Goal: Navigation & Orientation: Find specific page/section

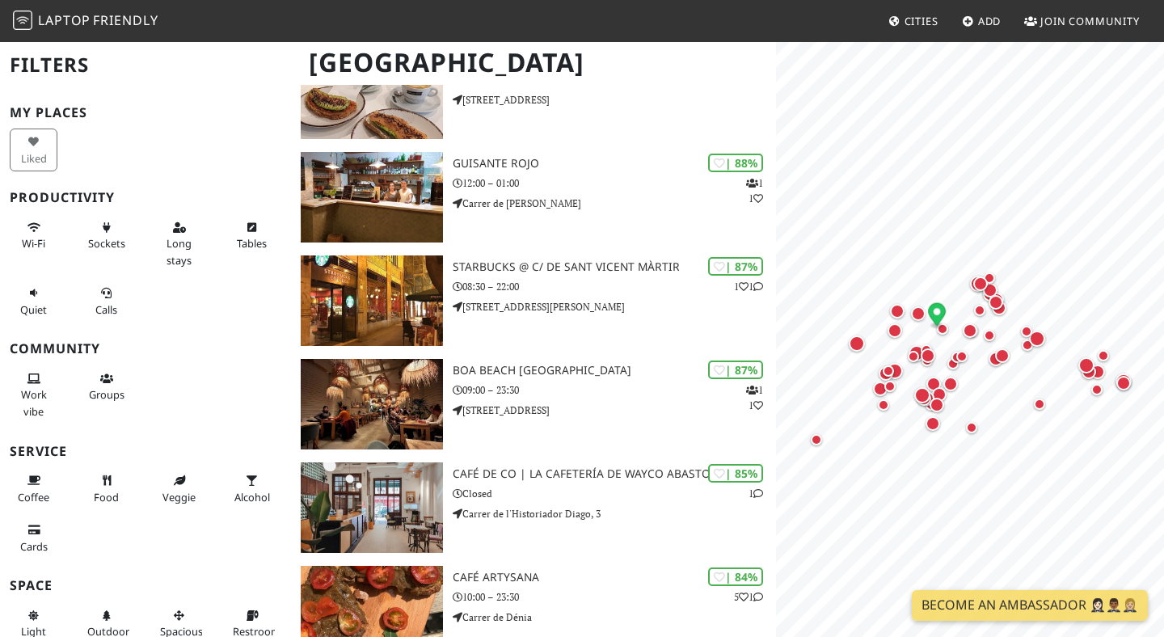
scroll to position [188, 0]
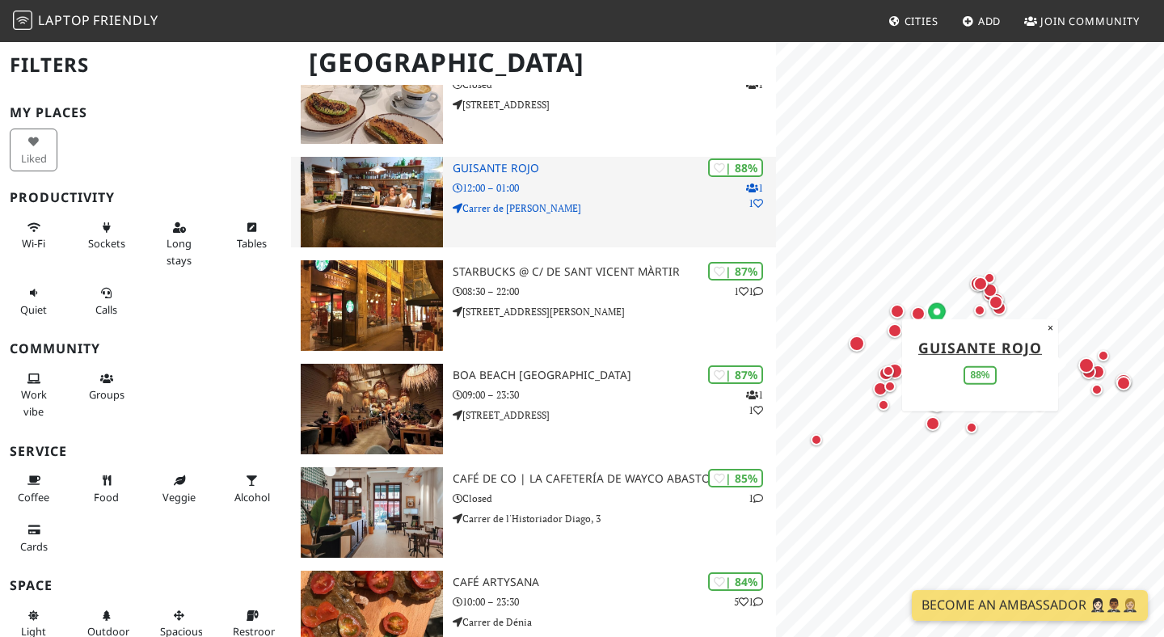
click at [492, 172] on h3 "Guisante Rojo" at bounding box center [614, 169] width 323 height 14
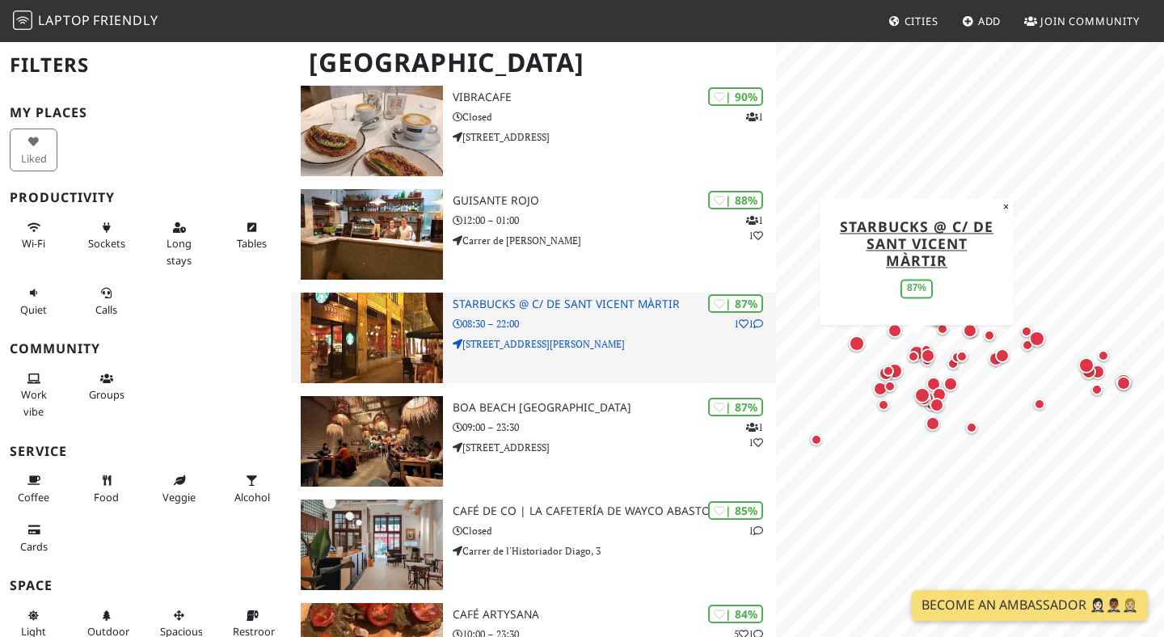
scroll to position [0, 0]
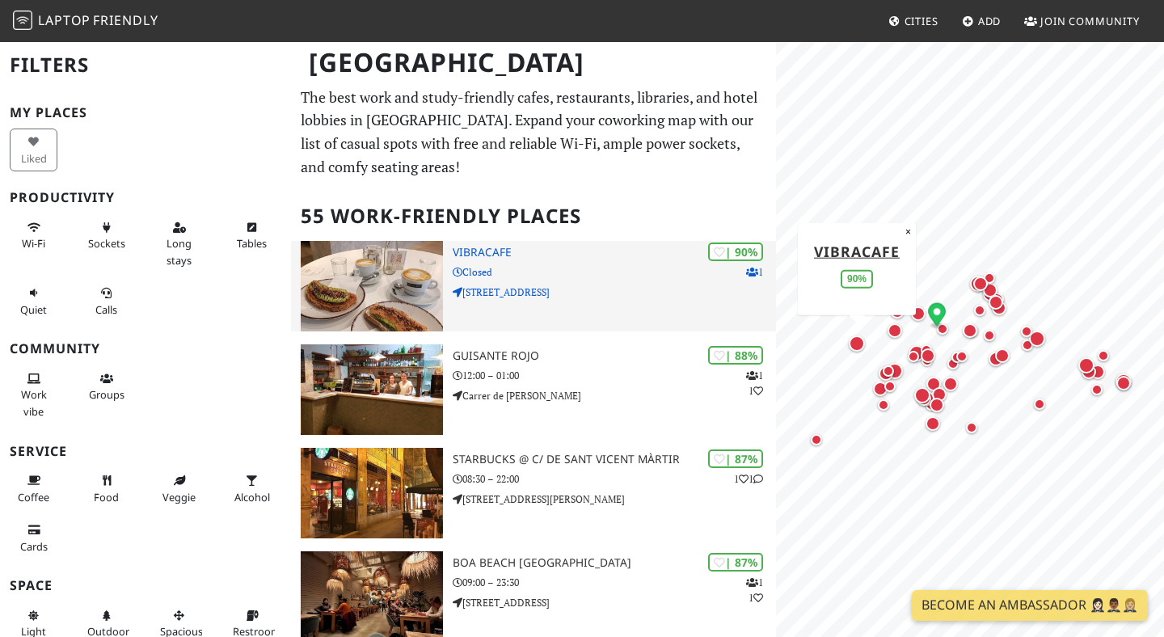
click at [419, 251] on img at bounding box center [372, 286] width 142 height 91
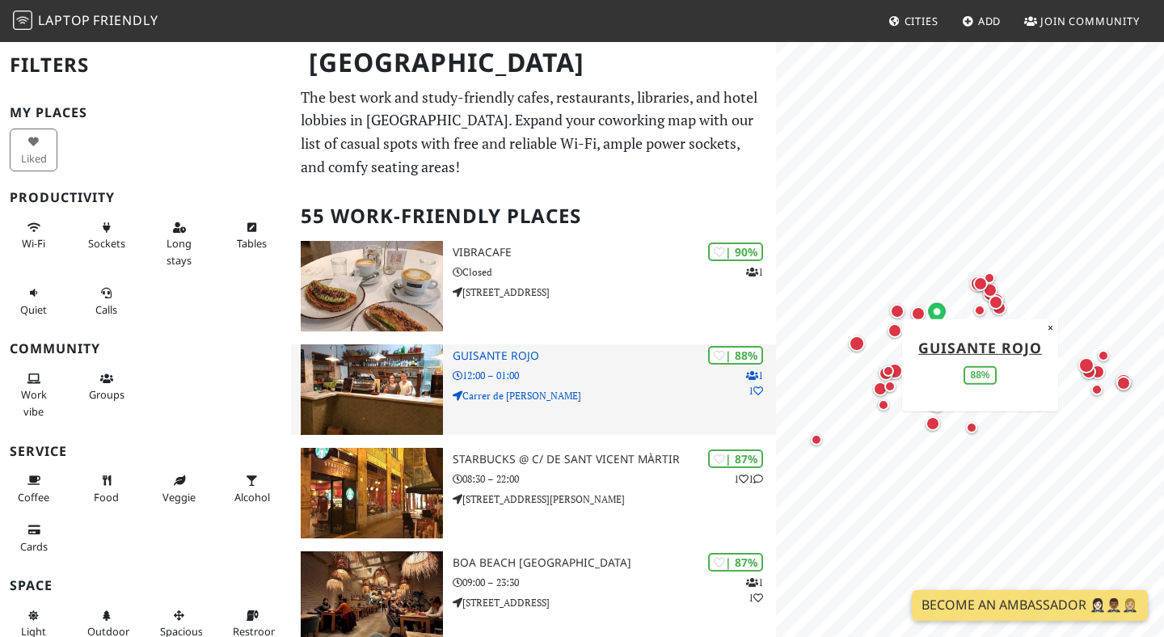
click at [382, 395] on img at bounding box center [372, 389] width 142 height 91
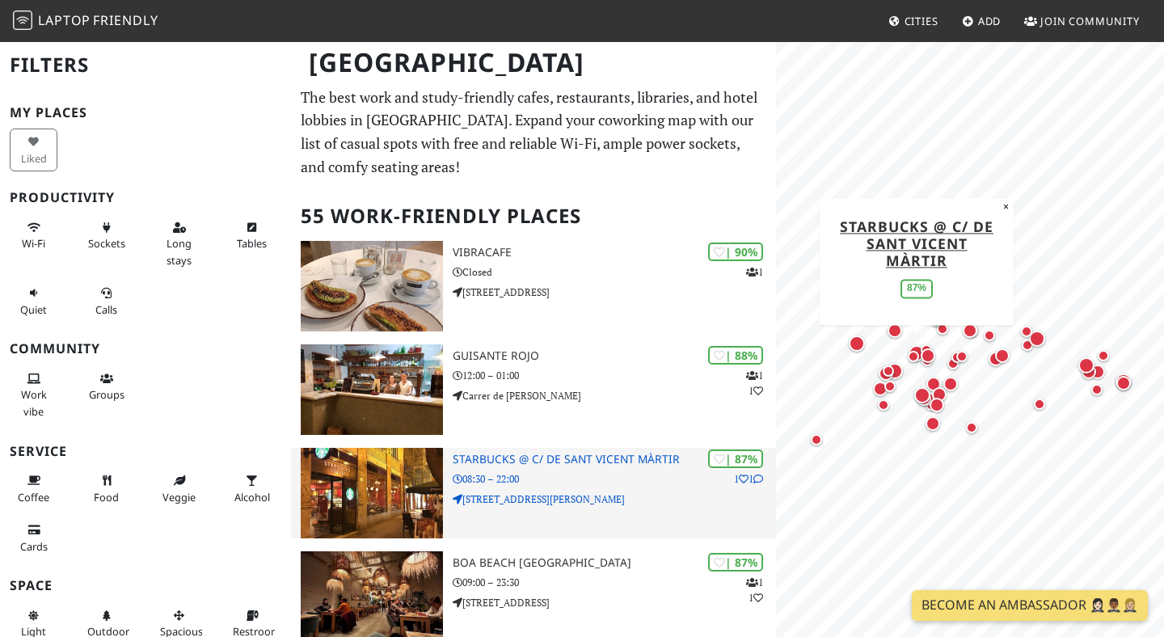
click at [400, 493] on img at bounding box center [372, 493] width 142 height 91
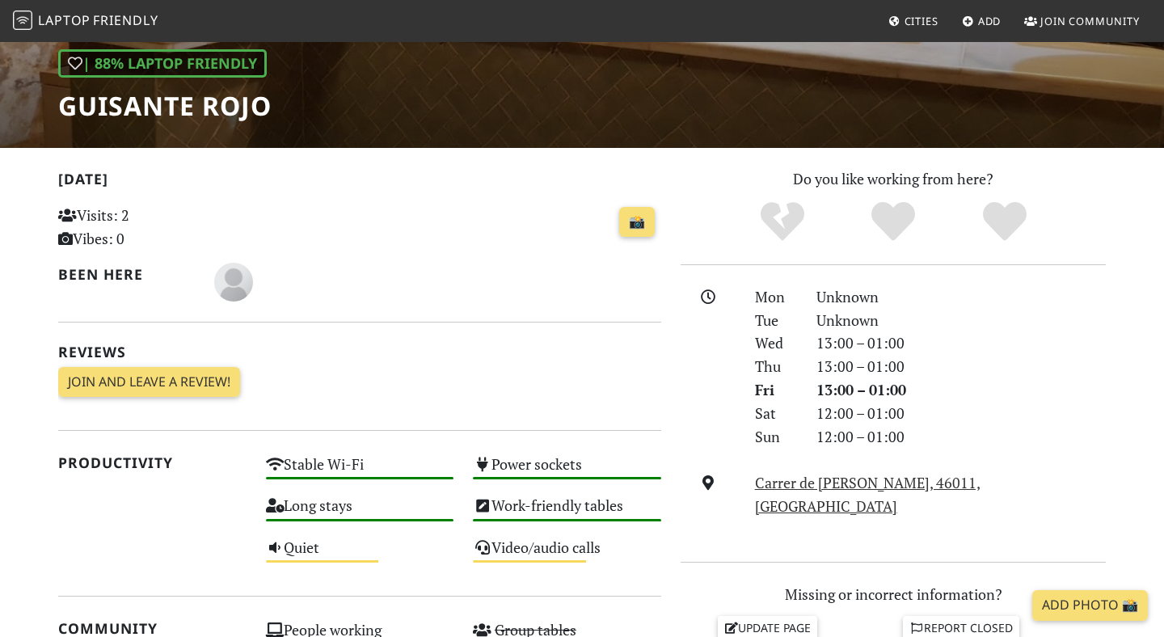
scroll to position [350, 0]
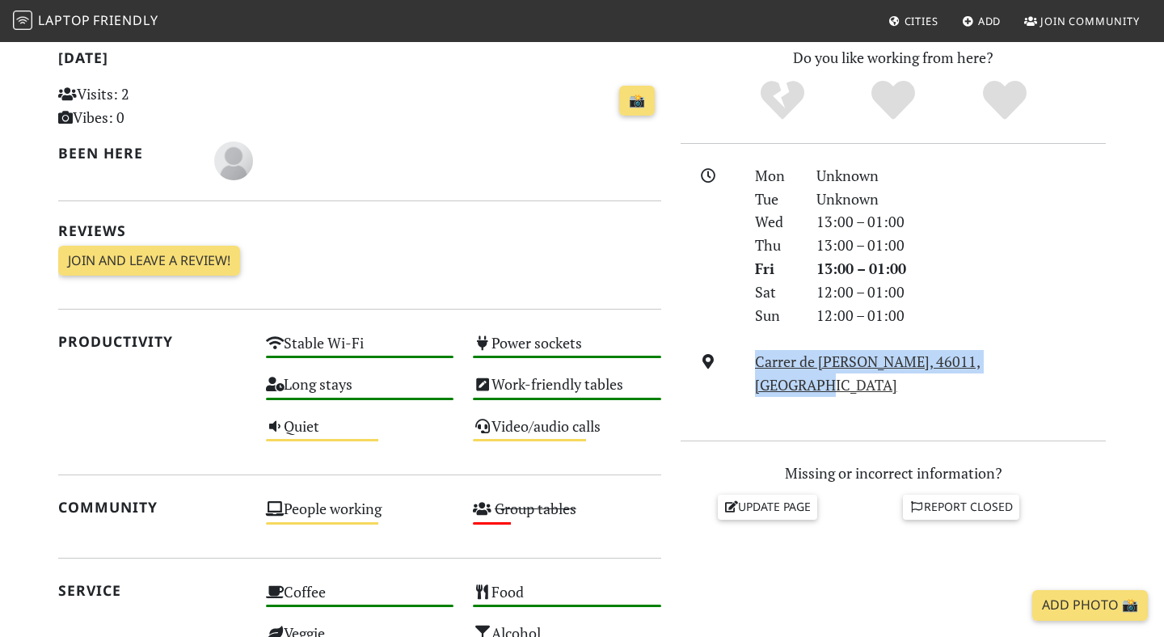
drag, startPoint x: 747, startPoint y: 366, endPoint x: 1030, endPoint y: 367, distance: 283.0
click at [1030, 367] on div "Carrer de Martí Grajales, 46011, Valencia" at bounding box center [930, 373] width 370 height 47
copy link "Carrer de Martí Grajales, 46011, Valencia"
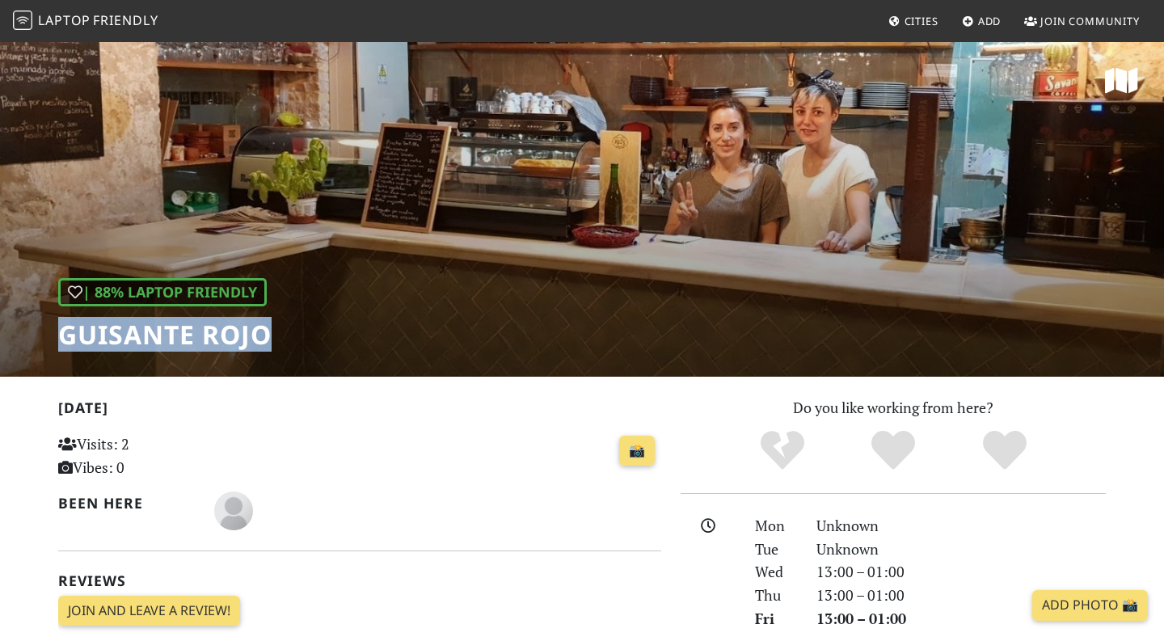
drag, startPoint x: 50, startPoint y: 337, endPoint x: 299, endPoint y: 341, distance: 249.1
click at [299, 341] on div "| 88% Laptop Friendly Guisante Rojo" at bounding box center [582, 208] width 1164 height 336
copy h1 "Guisante Rojo"
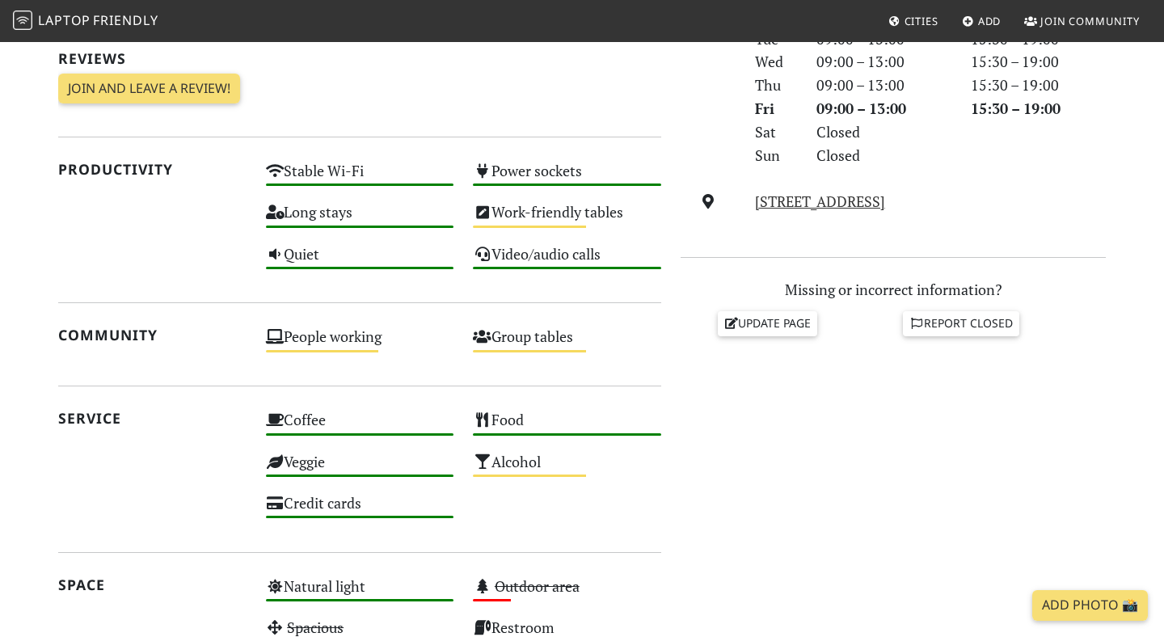
scroll to position [530, 0]
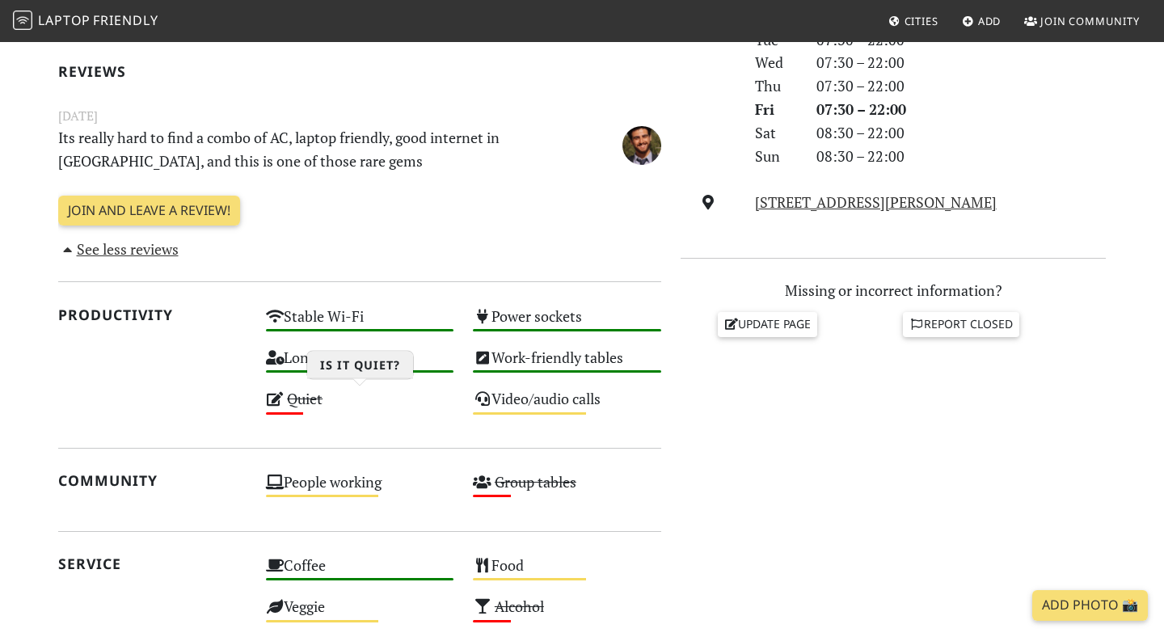
scroll to position [492, 0]
